Goal: Communication & Community: Answer question/provide support

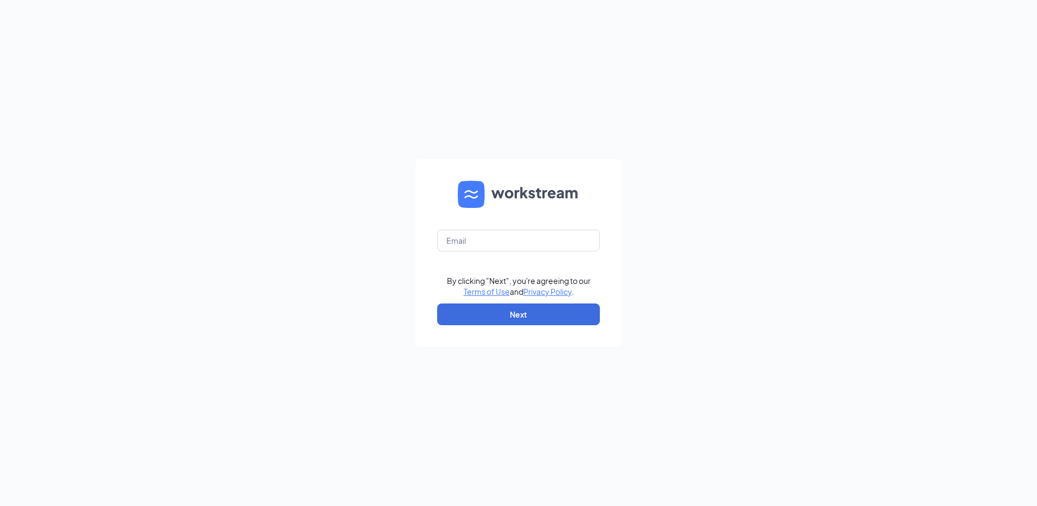
click at [498, 252] on form "By clicking "Next", you're agreeing to our Terms of Use and Privacy Policy . Ne…" at bounding box center [518, 253] width 206 height 188
click at [495, 242] on input "text" at bounding box center [518, 240] width 163 height 22
type input "rs037050@tacobell.com"
click at [521, 320] on button "Next" at bounding box center [518, 314] width 163 height 22
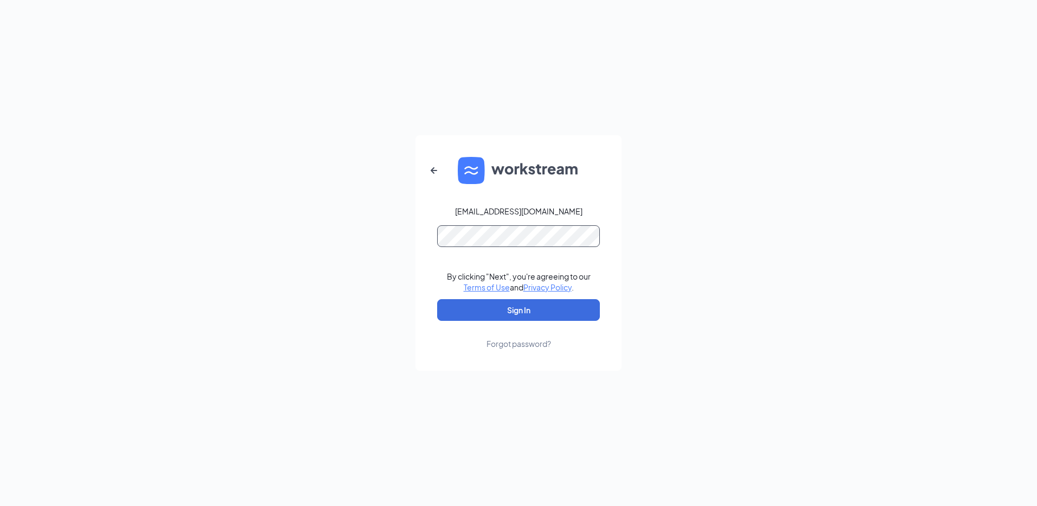
click at [437, 299] on button "Sign In" at bounding box center [518, 310] width 163 height 22
click at [542, 322] on link "Forgot password?" at bounding box center [519, 335] width 65 height 28
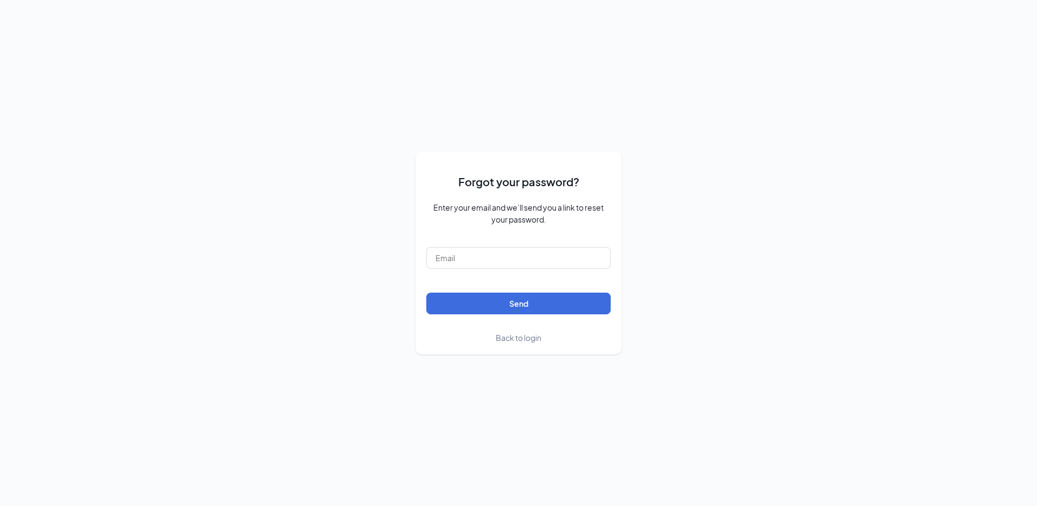
click at [532, 343] on div "Forgot your password? Enter your email and we’ll send you a link to reset your …" at bounding box center [518, 252] width 206 height 202
click at [526, 337] on span "Back to login" at bounding box center [519, 337] width 46 height 10
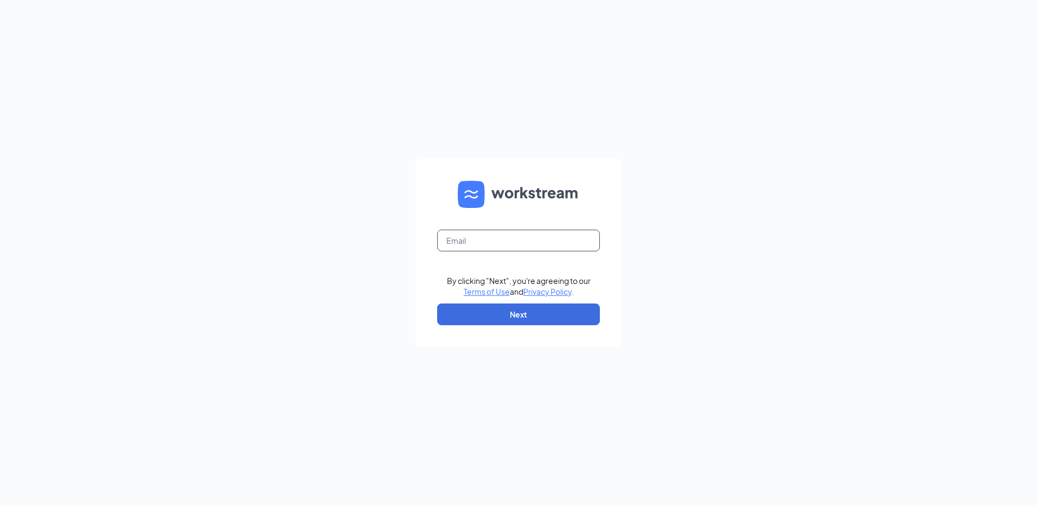
click at [495, 238] on input "text" at bounding box center [518, 240] width 163 height 22
type input "rs037050@tacobell.com"
click at [499, 315] on button "Next" at bounding box center [518, 314] width 163 height 22
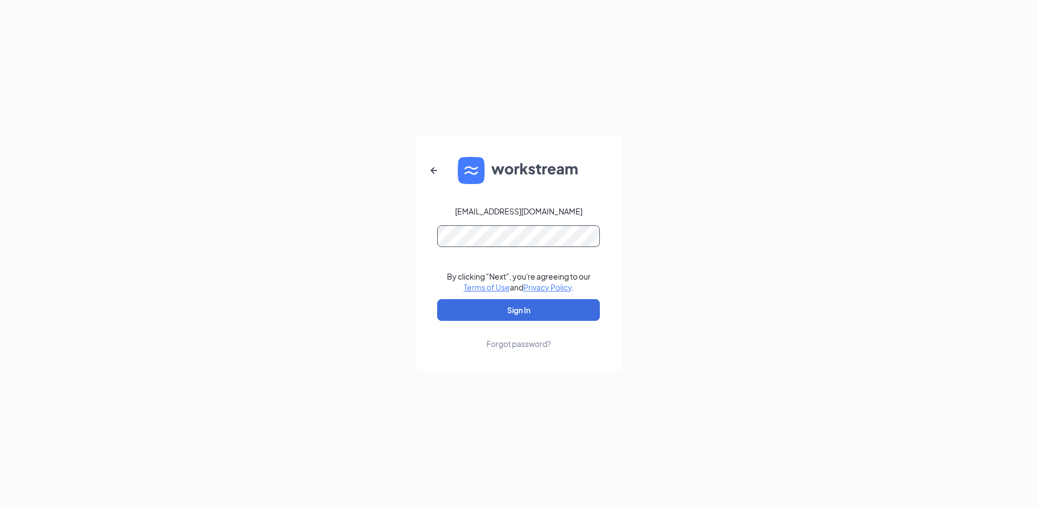
click at [473, 240] on form "rs037050@tacobell.com By clicking "Next", you're agreeing to our Terms of Use a…" at bounding box center [518, 252] width 206 height 235
click at [437, 299] on button "Sign In" at bounding box center [518, 310] width 163 height 22
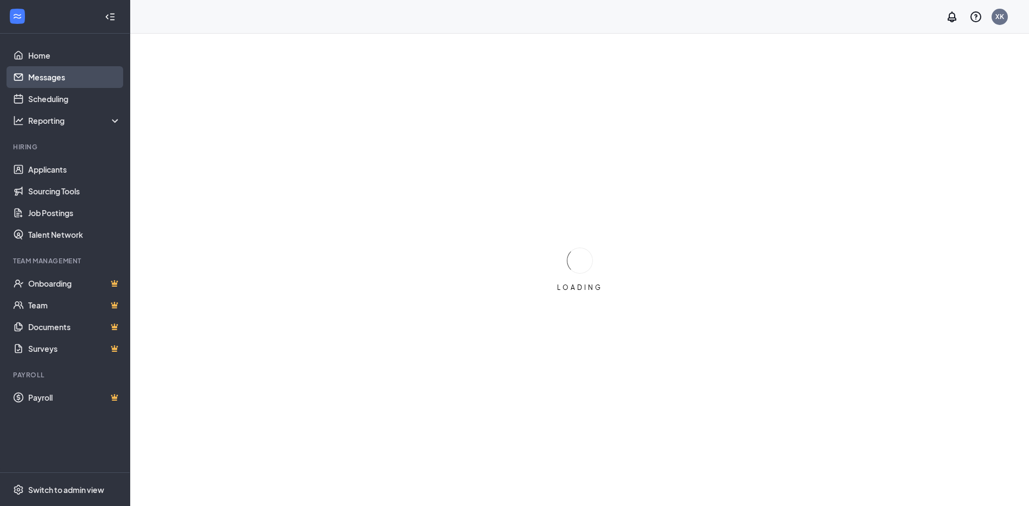
click at [37, 72] on link "Messages" at bounding box center [74, 77] width 93 height 22
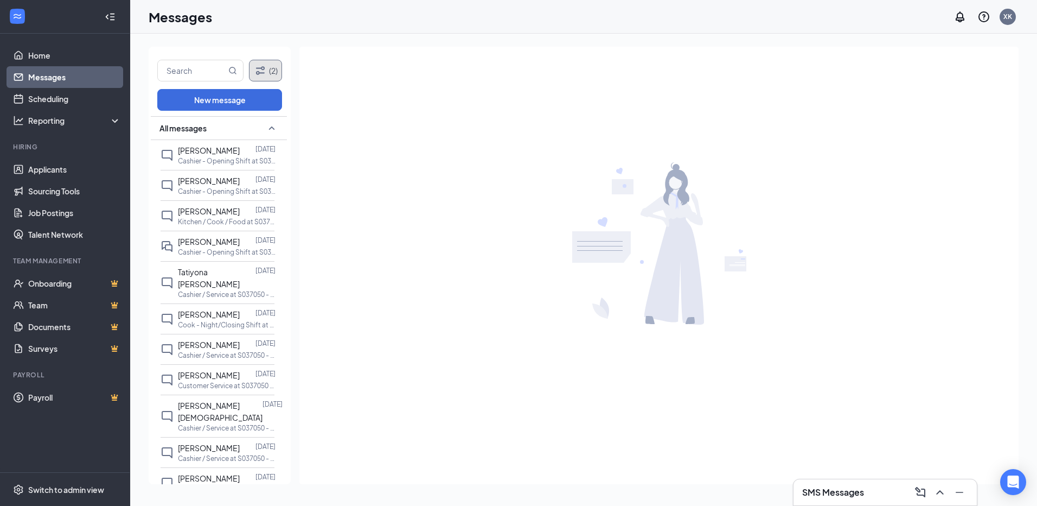
click at [263, 73] on icon "Filter" at bounding box center [260, 70] width 9 height 8
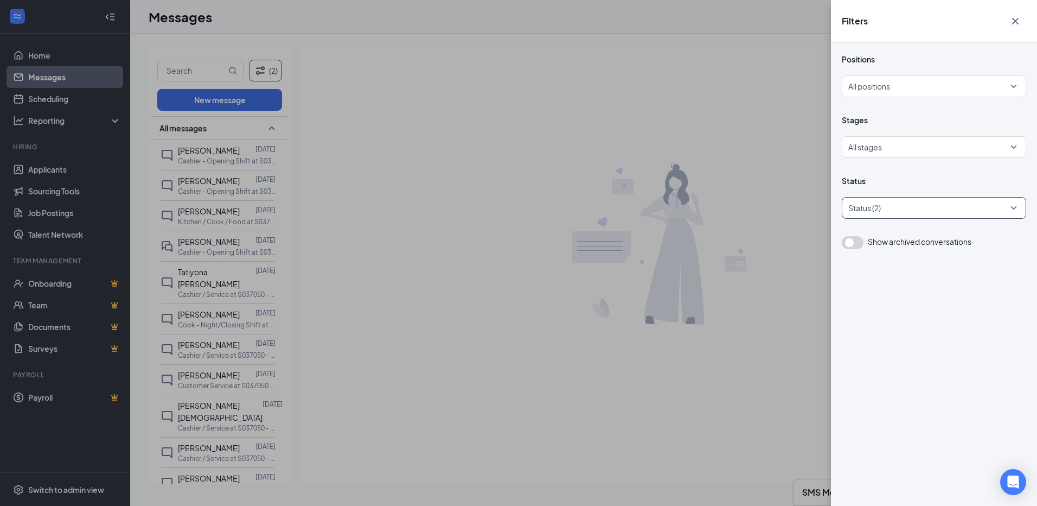
click at [881, 202] on div at bounding box center [928, 207] width 168 height 17
click at [908, 149] on div at bounding box center [931, 146] width 164 height 17
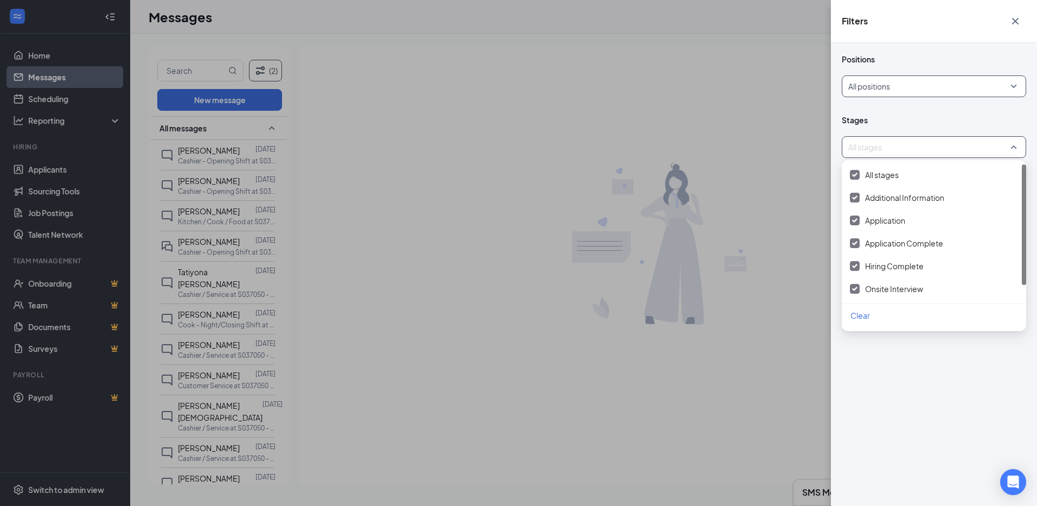
click at [903, 84] on div at bounding box center [931, 86] width 164 height 17
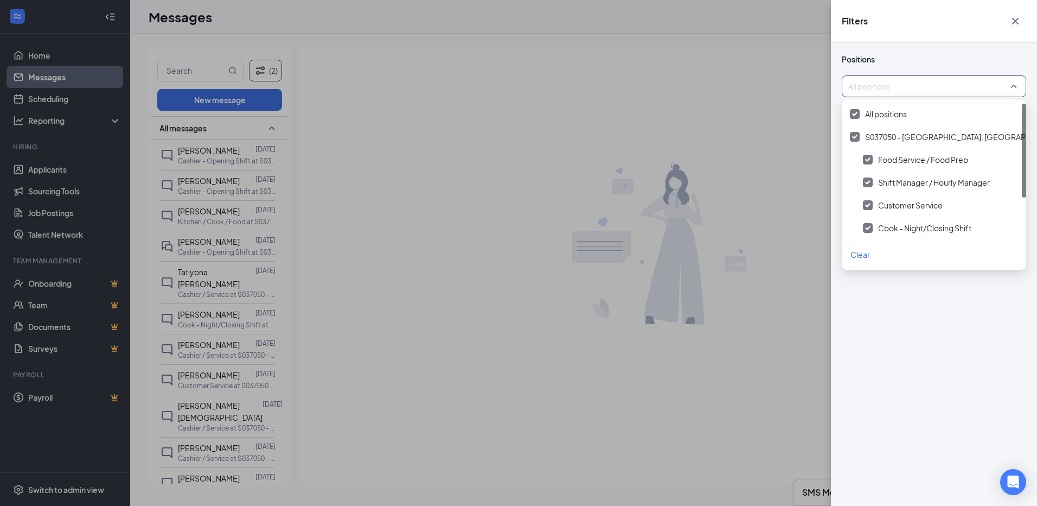
click at [448, 197] on div "Filters Positions All positions Stages All stages Status Status (2) Show archiv…" at bounding box center [518, 253] width 1037 height 506
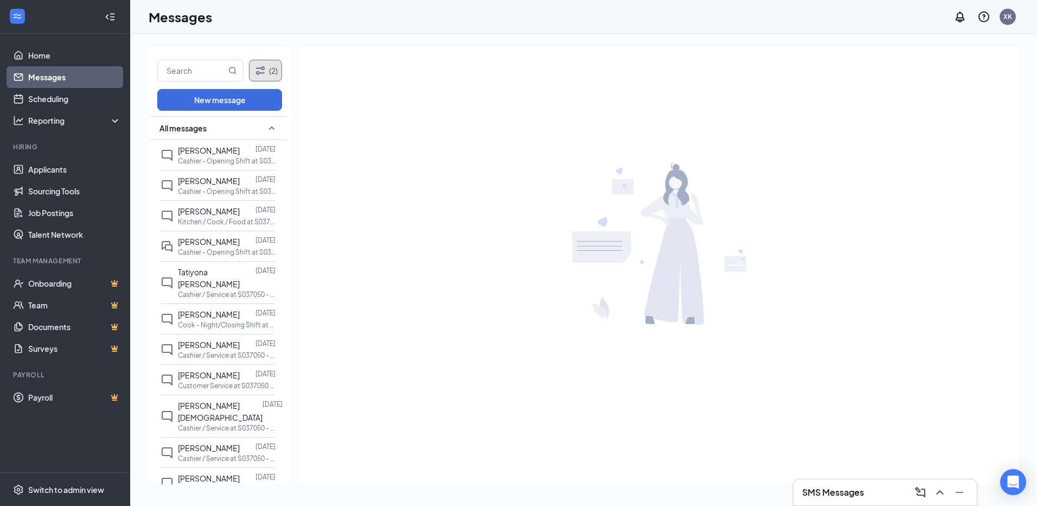
click at [265, 65] on icon "Filter" at bounding box center [260, 70] width 13 height 13
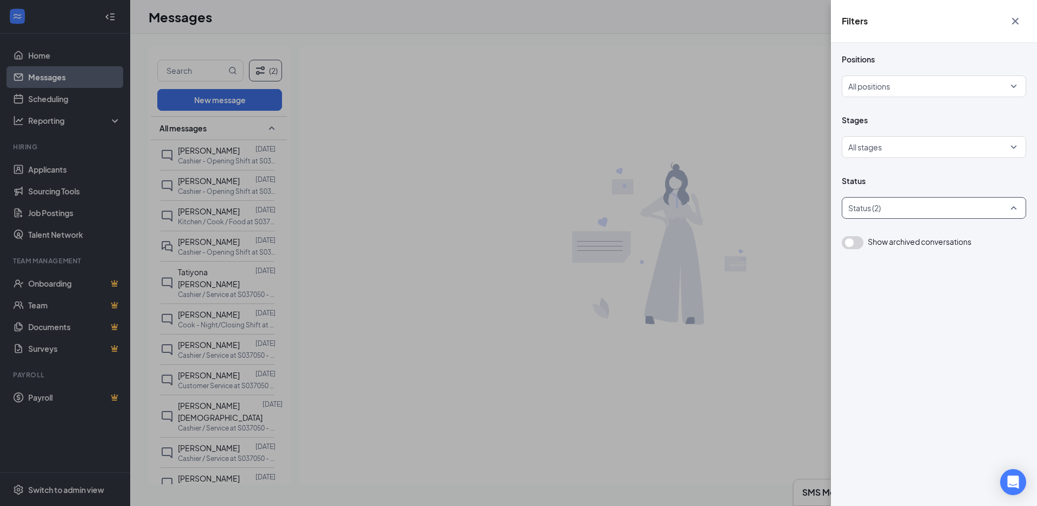
click at [942, 203] on div at bounding box center [928, 207] width 168 height 17
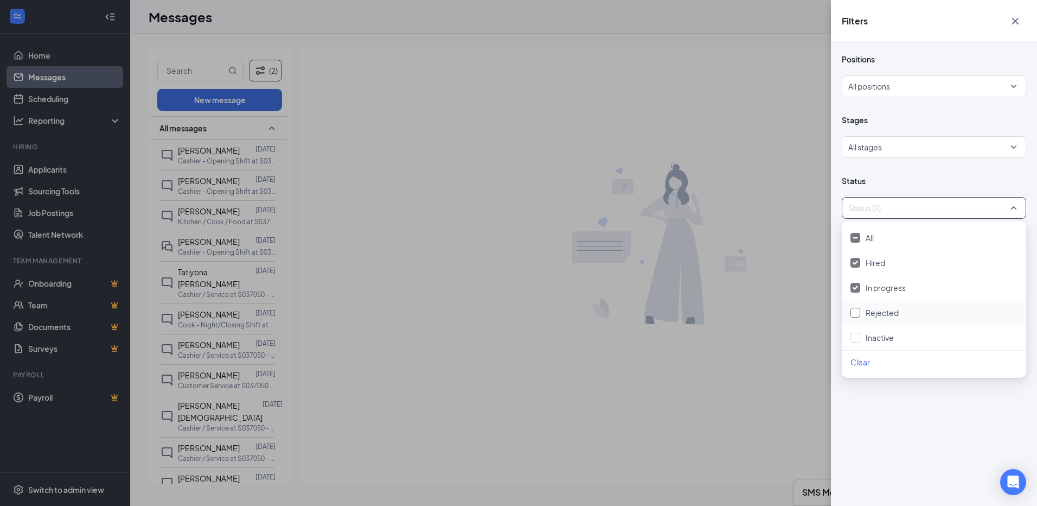
click at [923, 313] on div "Rejected" at bounding box center [933, 312] width 167 height 12
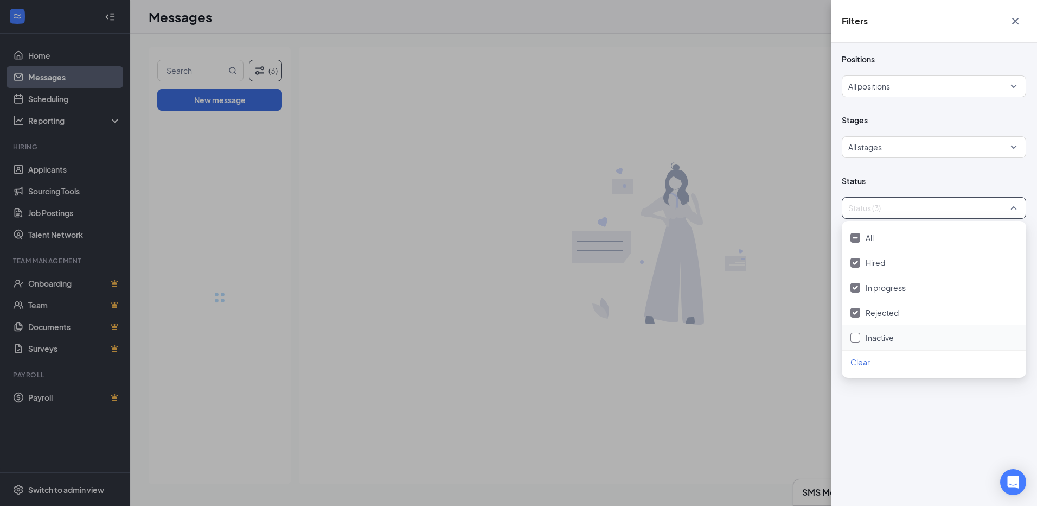
click at [908, 341] on div "Inactive" at bounding box center [933, 337] width 167 height 12
click at [773, 333] on div "Filters Positions All positions Stages All stages Status All status Show archiv…" at bounding box center [518, 253] width 1037 height 506
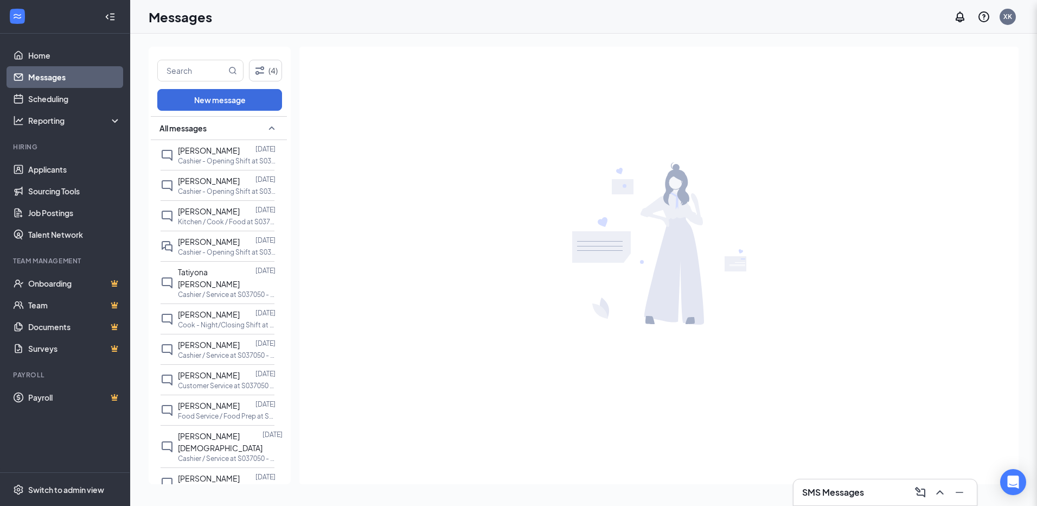
click at [175, 83] on div "(4) New message All messages [PERSON_NAME] [DATE] Cashier - Opening Shift at S0…" at bounding box center [220, 265] width 142 height 437
click at [178, 79] on input "text" at bounding box center [192, 70] width 68 height 21
type input "megan"
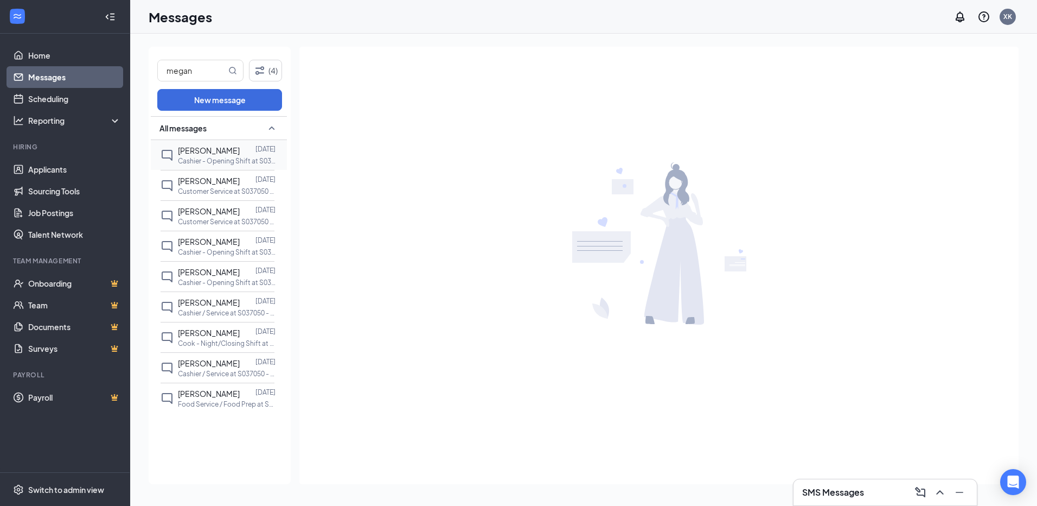
click at [251, 158] on p "Cashier - Opening Shift at S037050 - [GEOGRAPHIC_DATA], [GEOGRAPHIC_DATA]" at bounding box center [227, 160] width 98 height 9
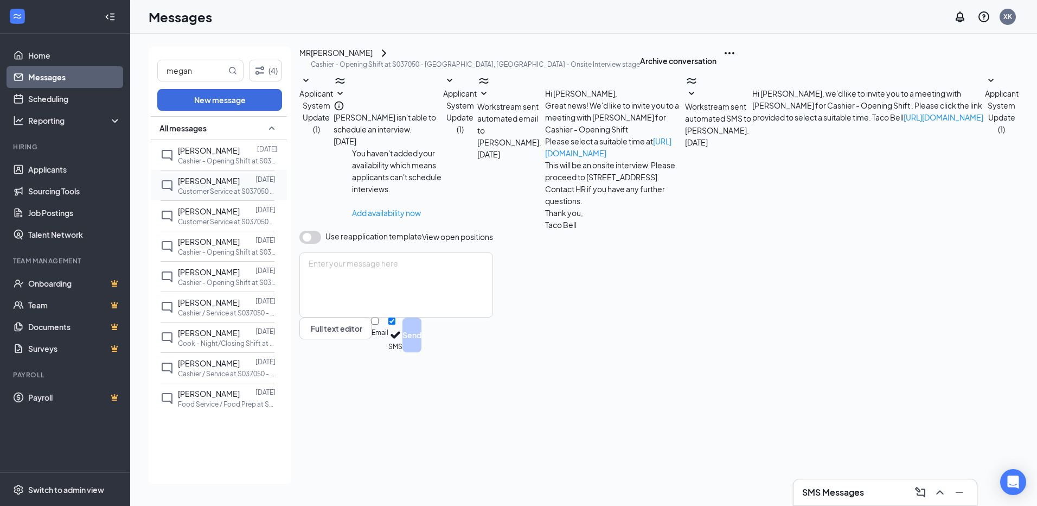
click at [220, 178] on span "[PERSON_NAME]" at bounding box center [209, 181] width 62 height 10
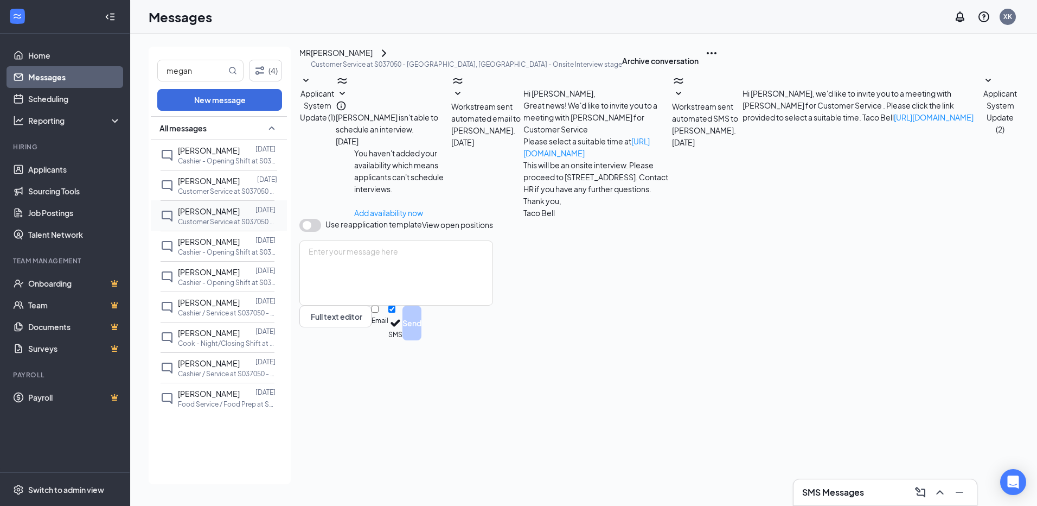
click at [240, 213] on div at bounding box center [248, 211] width 16 height 12
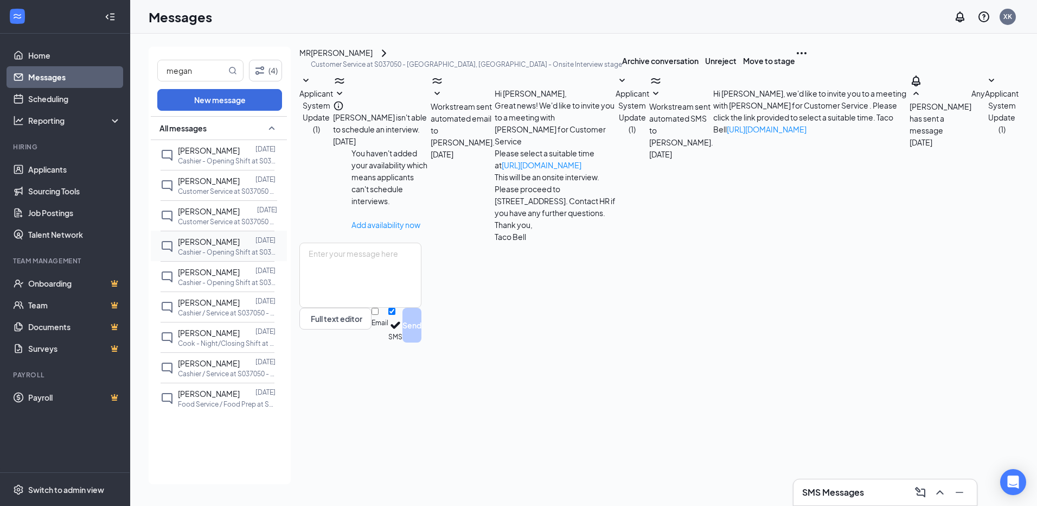
click at [247, 235] on div at bounding box center [248, 241] width 16 height 12
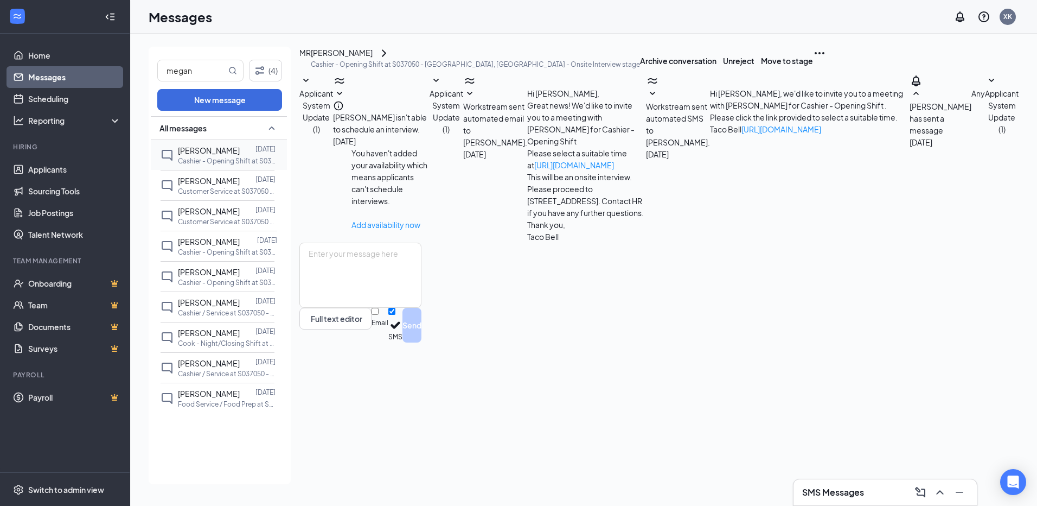
click at [249, 157] on p "Cashier - Opening Shift at S037050 - [GEOGRAPHIC_DATA], [GEOGRAPHIC_DATA]" at bounding box center [227, 160] width 98 height 9
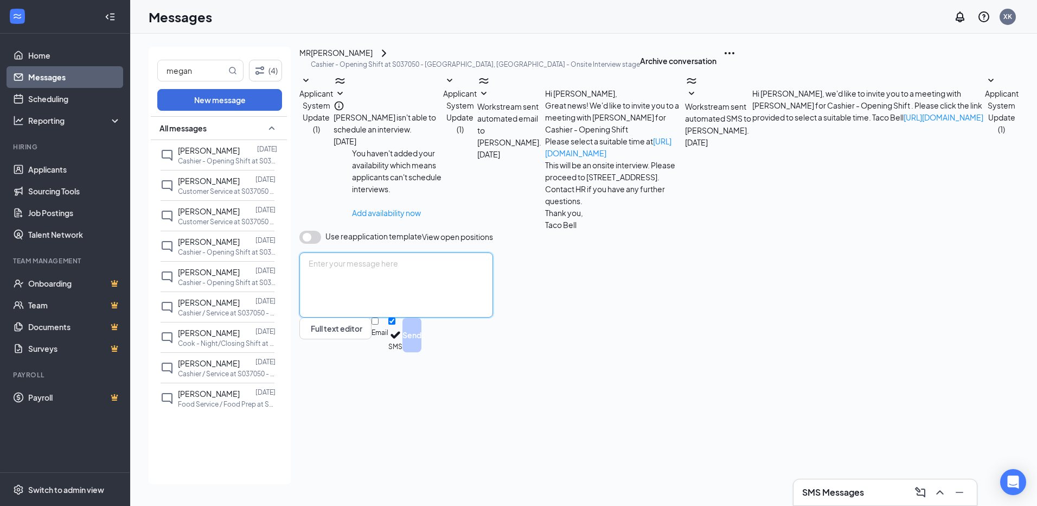
click at [438, 317] on textarea at bounding box center [396, 284] width 194 height 65
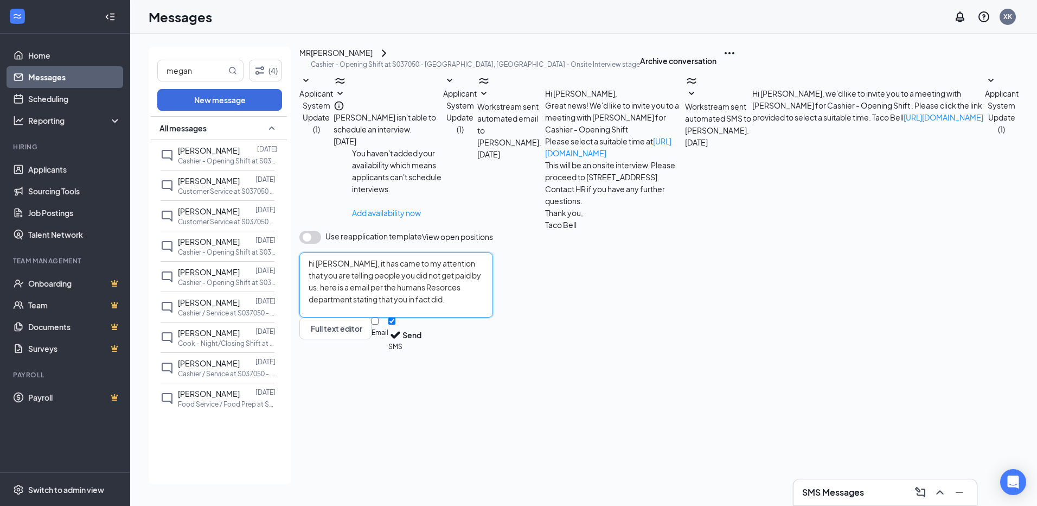
click at [328, 317] on textarea "hi [PERSON_NAME], it has came to my attention that you are telling people you d…" at bounding box center [396, 284] width 194 height 65
paste textarea "She was paid for 1.98 hours on [DATE] however but due to the fact she put on he…"
click at [324, 317] on textarea "hi [PERSON_NAME], it has came to my attention that you are telling people you d…" at bounding box center [396, 284] width 194 height 65
type textarea "hi [PERSON_NAME], it has came to my attention that you are telling people you d…"
click at [421, 352] on button "Send" at bounding box center [411, 334] width 19 height 35
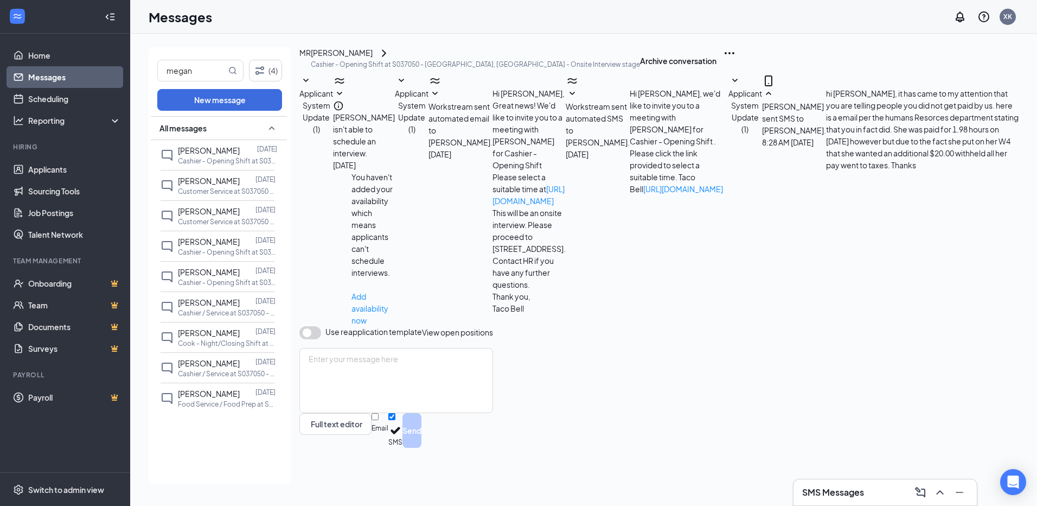
scroll to position [126, 0]
